Goal: Task Accomplishment & Management: Manage account settings

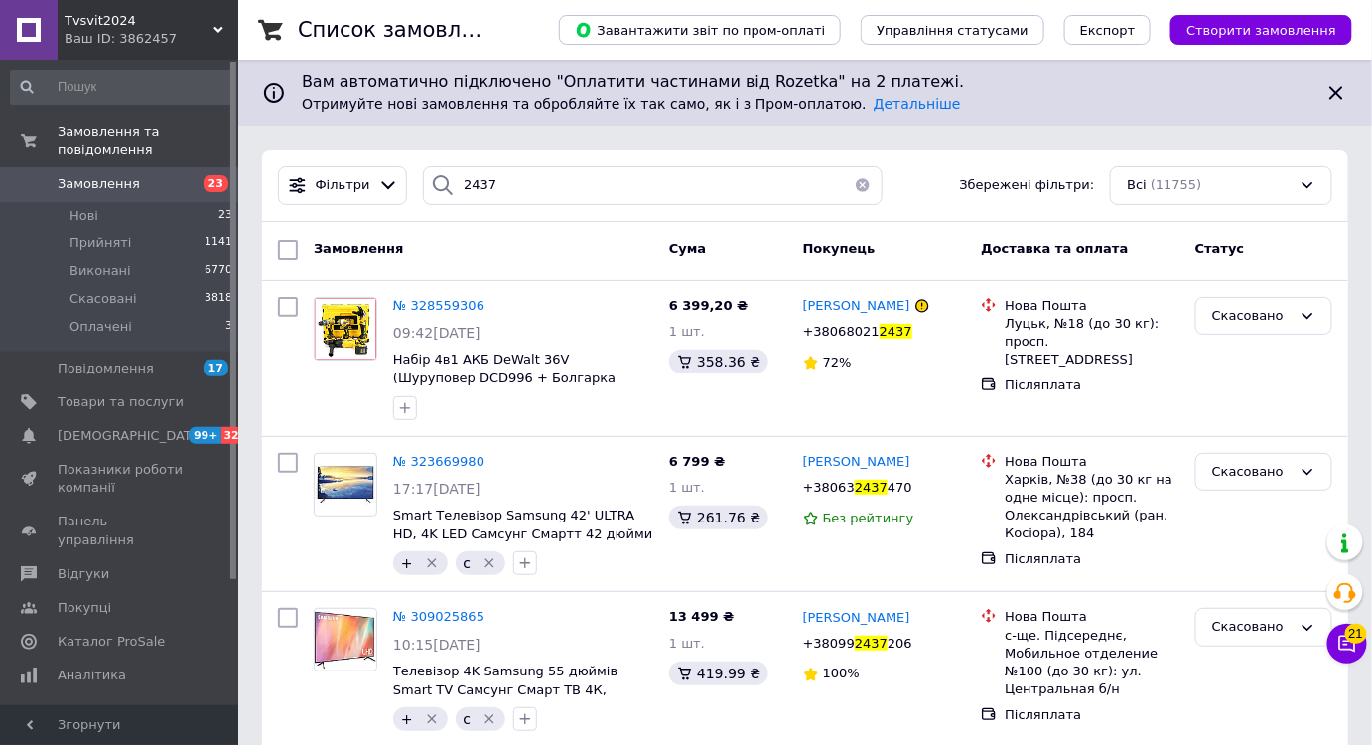
click at [82, 175] on span "Замовлення" at bounding box center [99, 184] width 82 height 18
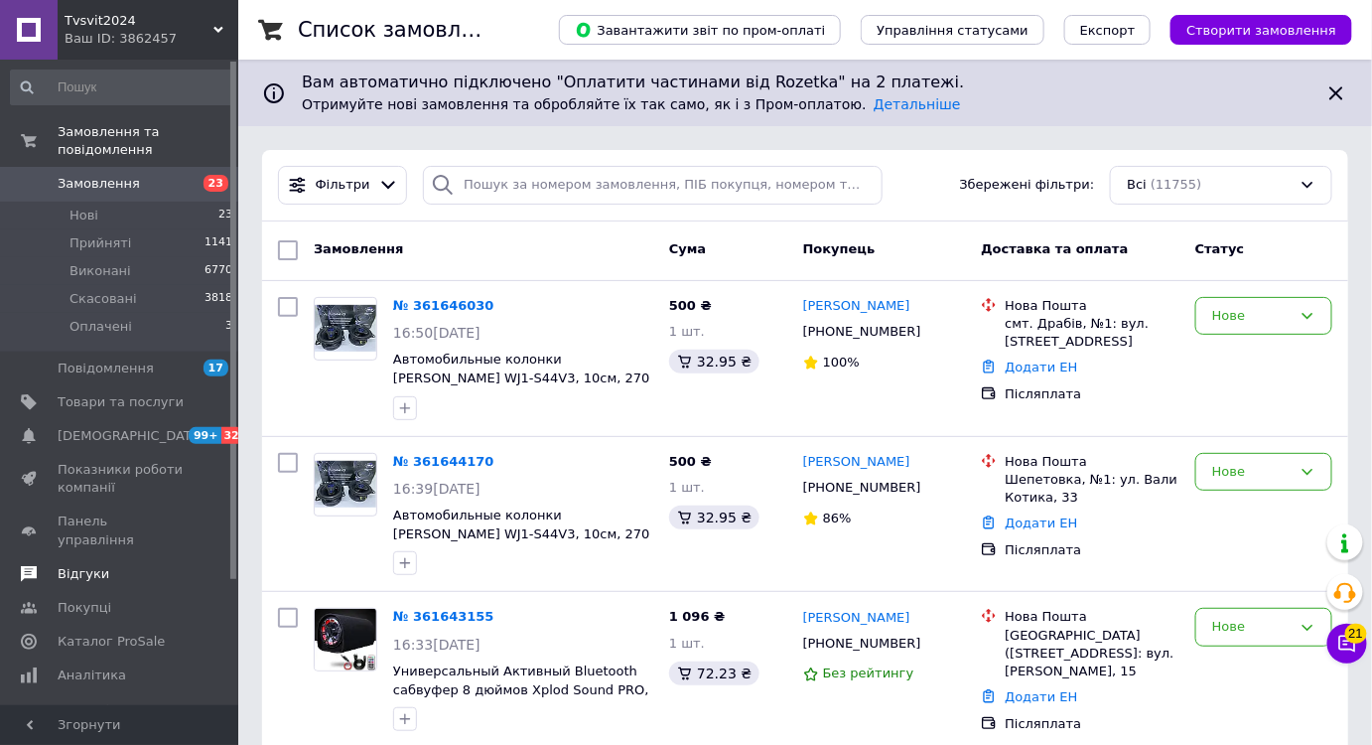
click at [78, 565] on span "Відгуки" at bounding box center [84, 574] width 52 height 18
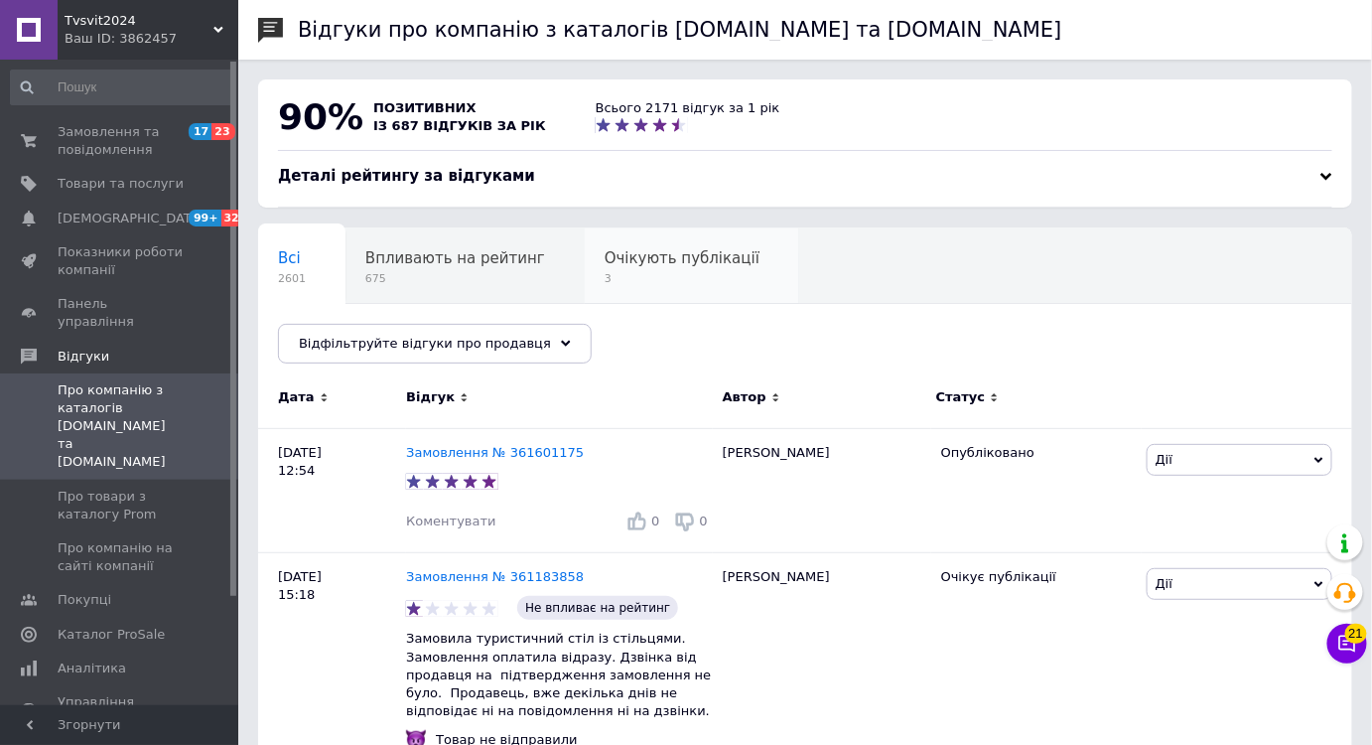
click at [648, 242] on div "Очікують публікації 3" at bounding box center [692, 265] width 215 height 75
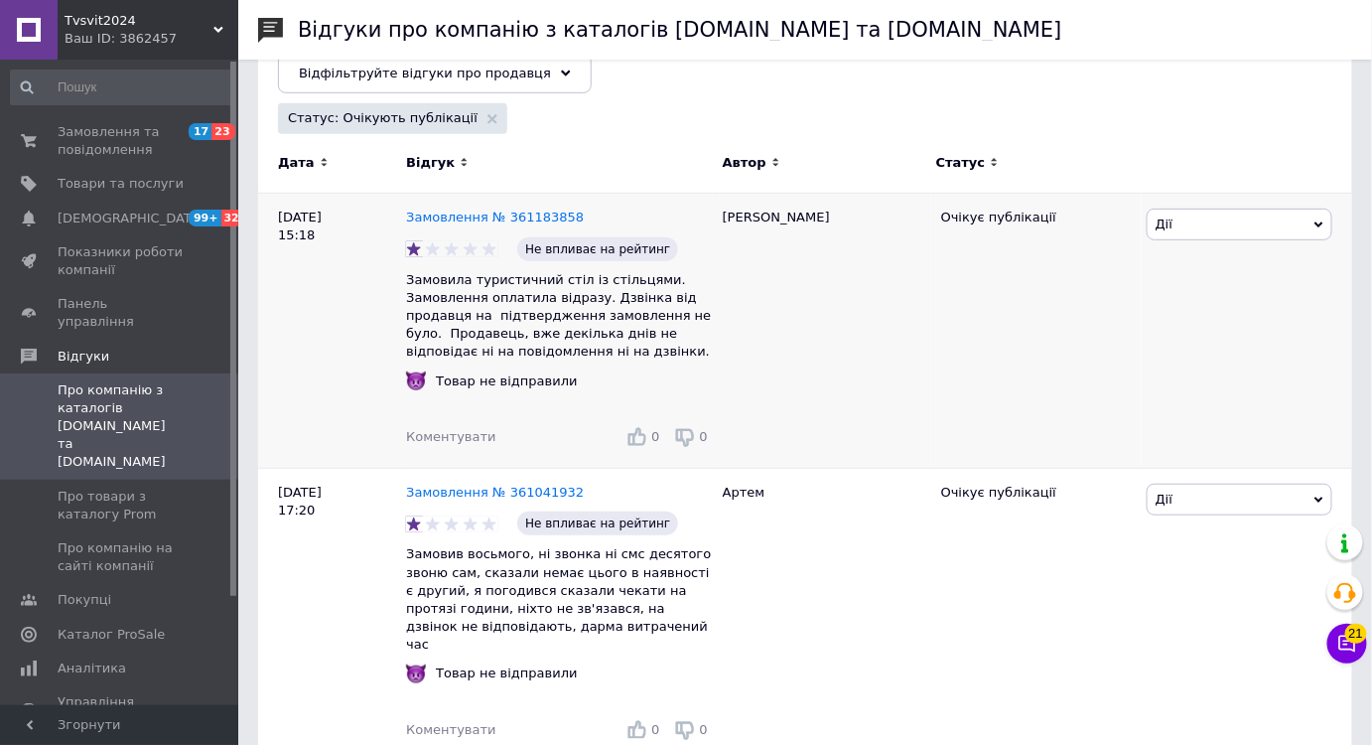
scroll to position [563, 0]
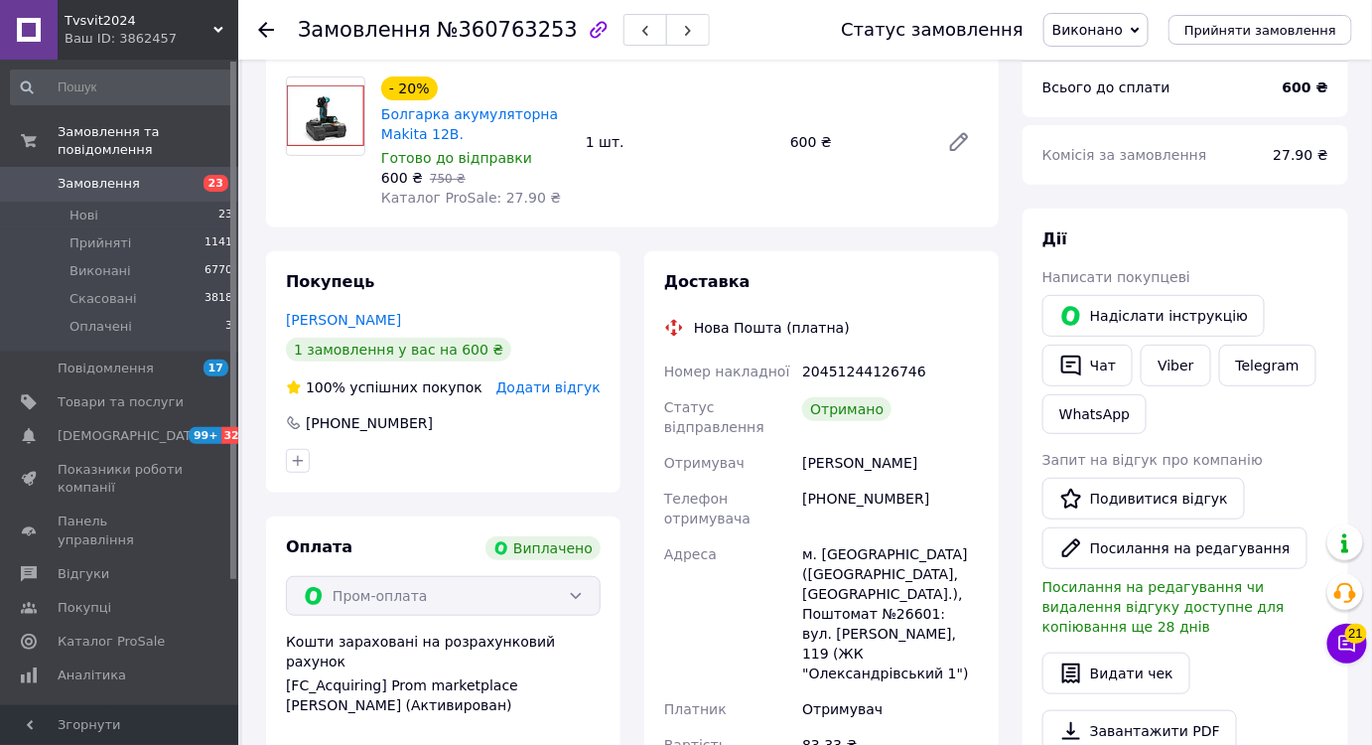
scroll to position [184, 0]
